Goal: Browse casually: Explore the website without a specific task or goal

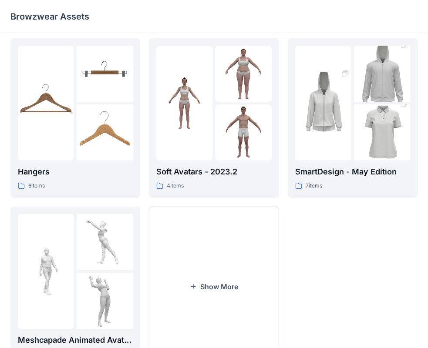
scroll to position [216, 0]
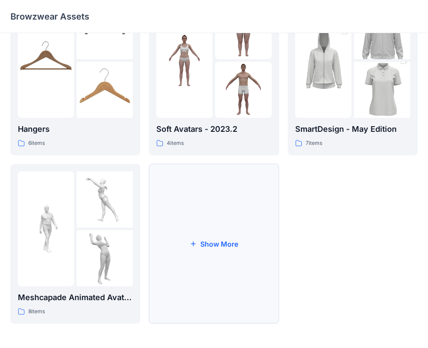
click at [188, 239] on button "Show More" at bounding box center [214, 244] width 130 height 160
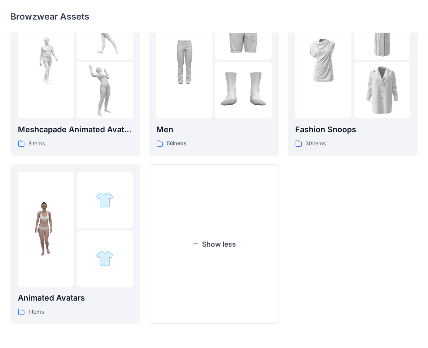
scroll to position [297, 0]
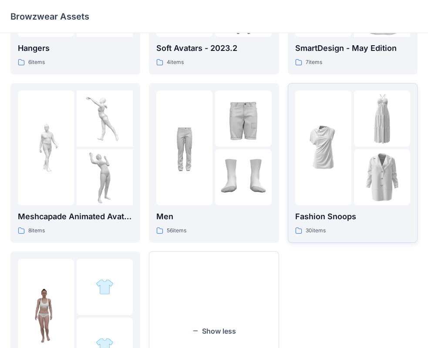
click at [332, 172] on img at bounding box center [323, 148] width 56 height 56
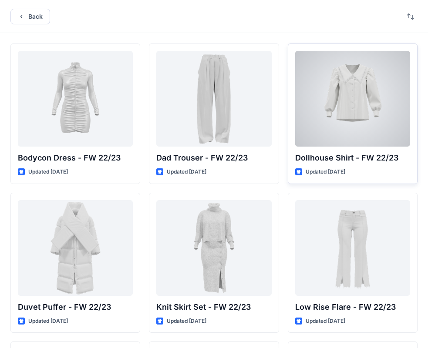
click at [348, 117] on div at bounding box center [352, 99] width 115 height 96
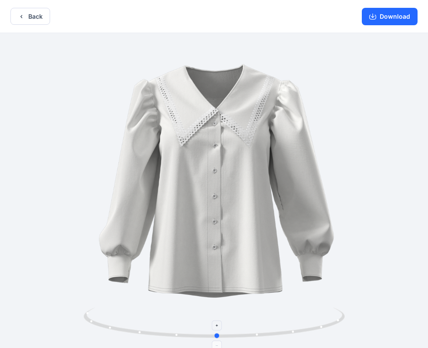
drag, startPoint x: 214, startPoint y: 337, endPoint x: 217, endPoint y: 325, distance: 12.1
click at [217, 325] on icon at bounding box center [215, 324] width 263 height 33
click at [24, 16] on icon "button" at bounding box center [21, 16] width 7 height 7
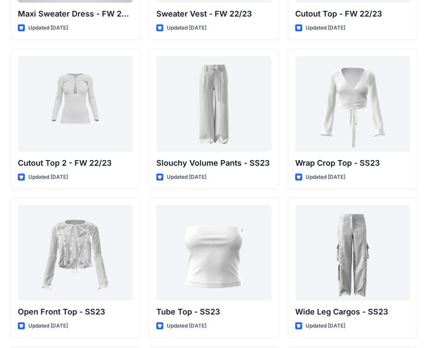
scroll to position [478, 0]
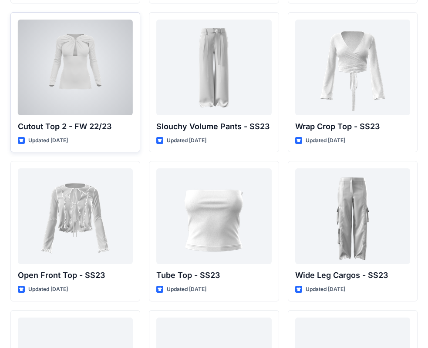
click at [89, 71] on div at bounding box center [75, 68] width 115 height 96
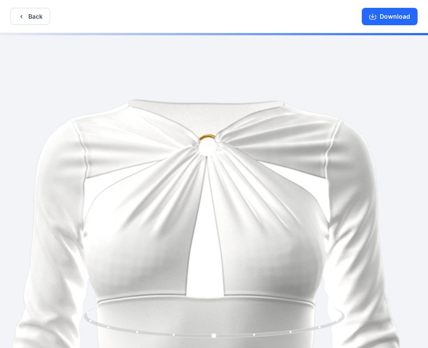
drag, startPoint x: 221, startPoint y: 95, endPoint x: 222, endPoint y: 252, distance: 157.0
click at [222, 252] on img at bounding box center [215, 349] width 664 height 664
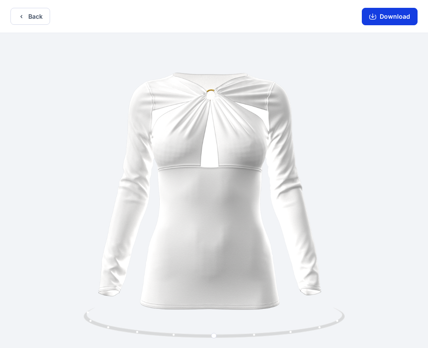
click at [391, 17] on button "Download" at bounding box center [389, 16] width 56 height 17
drag, startPoint x: 214, startPoint y: 337, endPoint x: 301, endPoint y: 252, distance: 122.4
click at [247, 321] on icon at bounding box center [215, 324] width 263 height 33
click at [397, 15] on button "Download" at bounding box center [389, 16] width 56 height 17
click at [38, 19] on button "Back" at bounding box center [30, 16] width 40 height 17
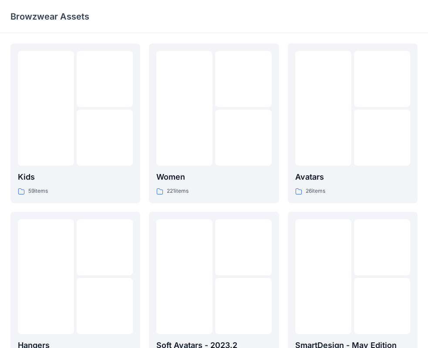
scroll to position [216, 0]
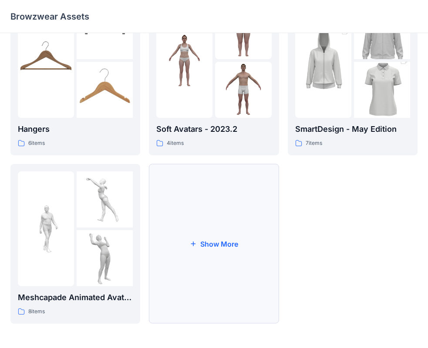
click at [173, 263] on button "Show More" at bounding box center [214, 244] width 130 height 160
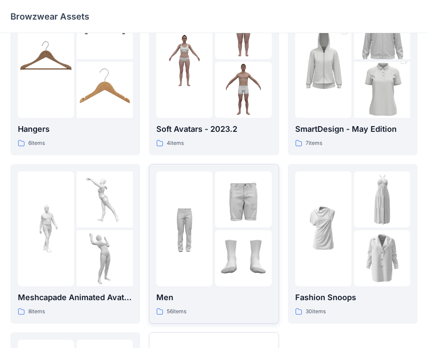
scroll to position [384, 0]
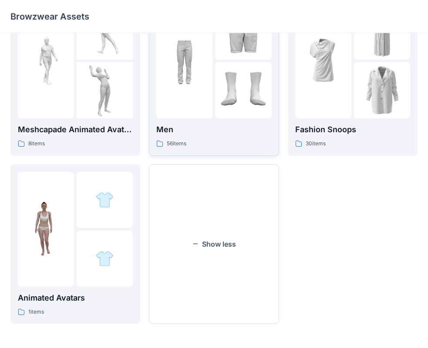
click at [253, 94] on img at bounding box center [243, 90] width 56 height 56
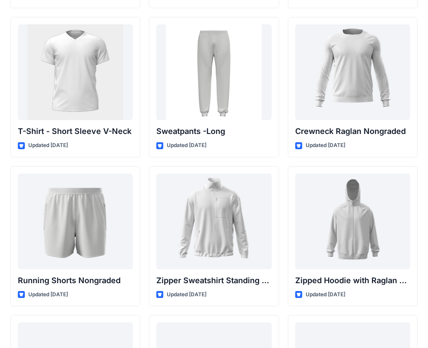
scroll to position [964, 0]
